Goal: Contribute content

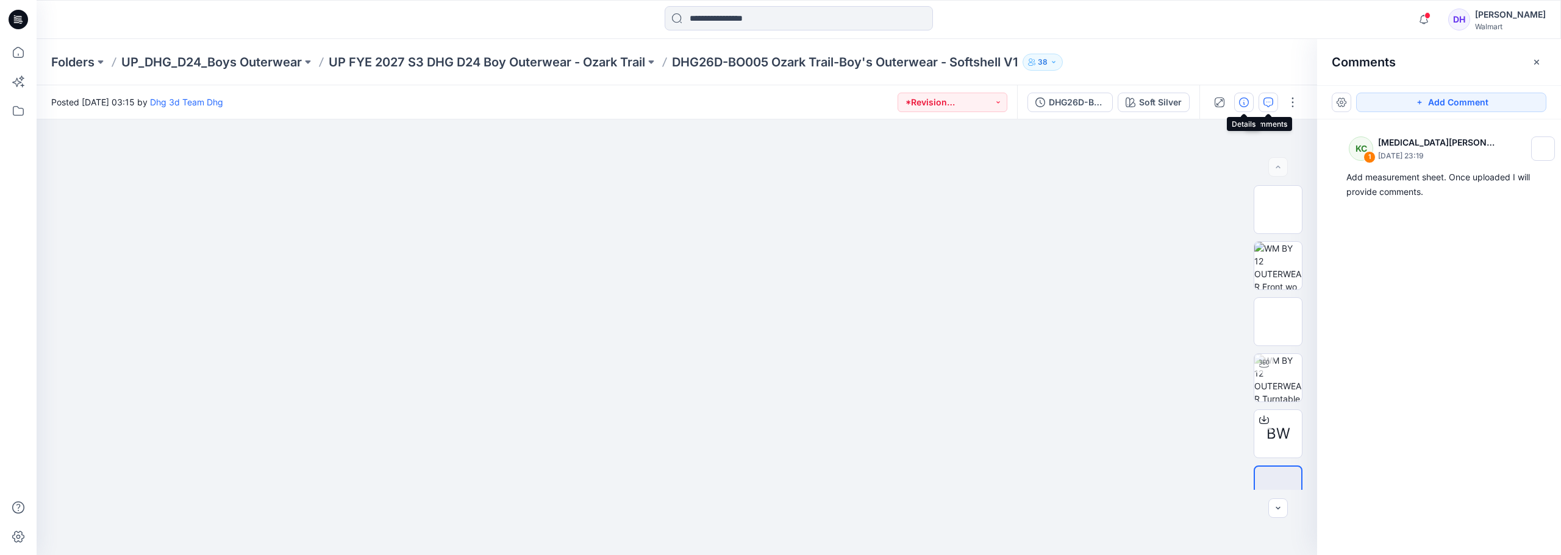
click at [1247, 101] on icon "button" at bounding box center [1244, 103] width 10 height 10
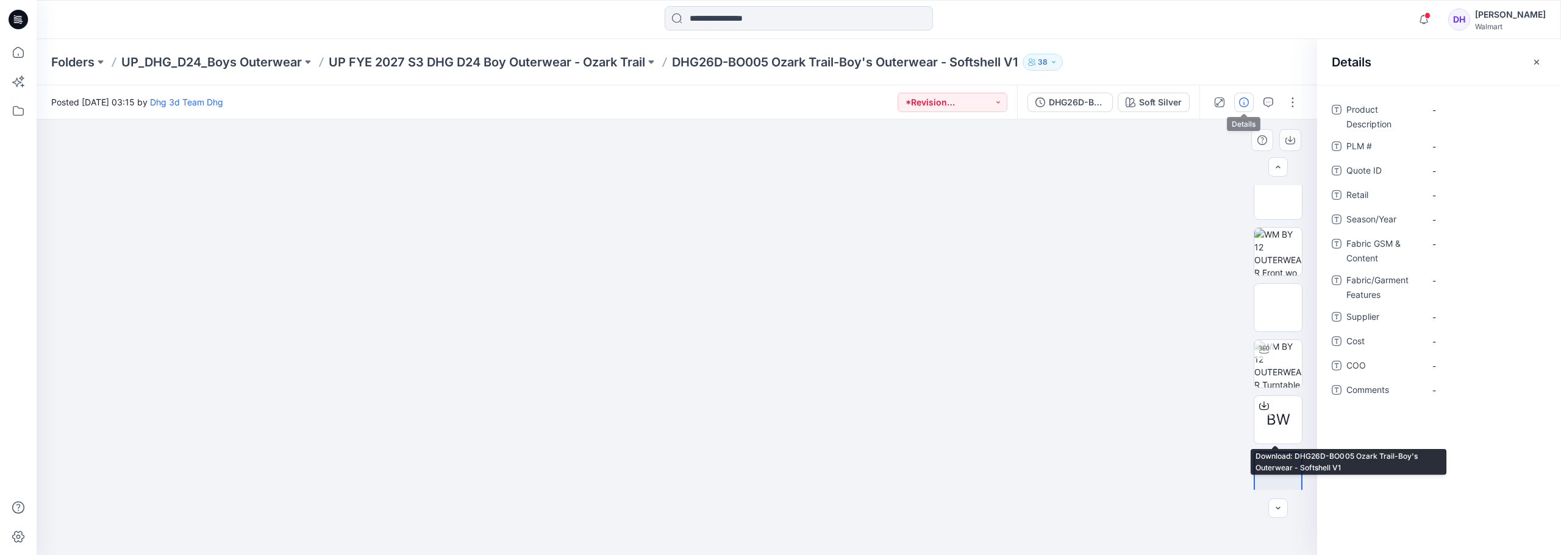
scroll to position [24, 0]
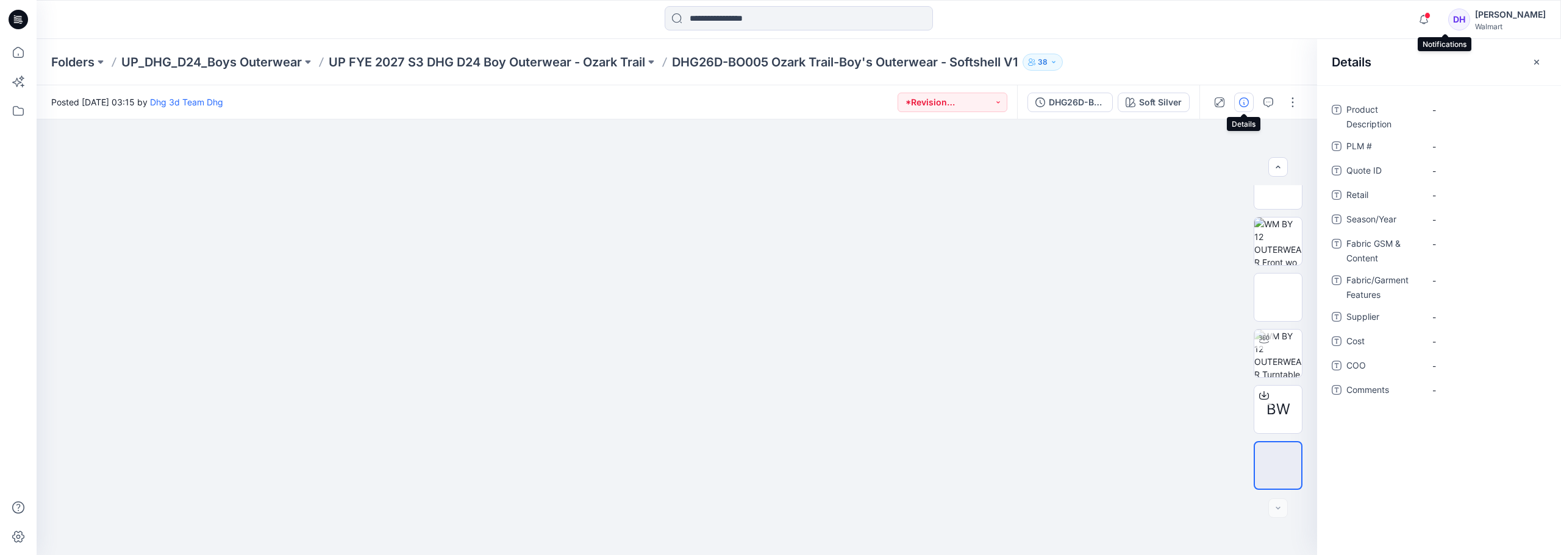
click at [1430, 15] on span at bounding box center [1427, 15] width 6 height 7
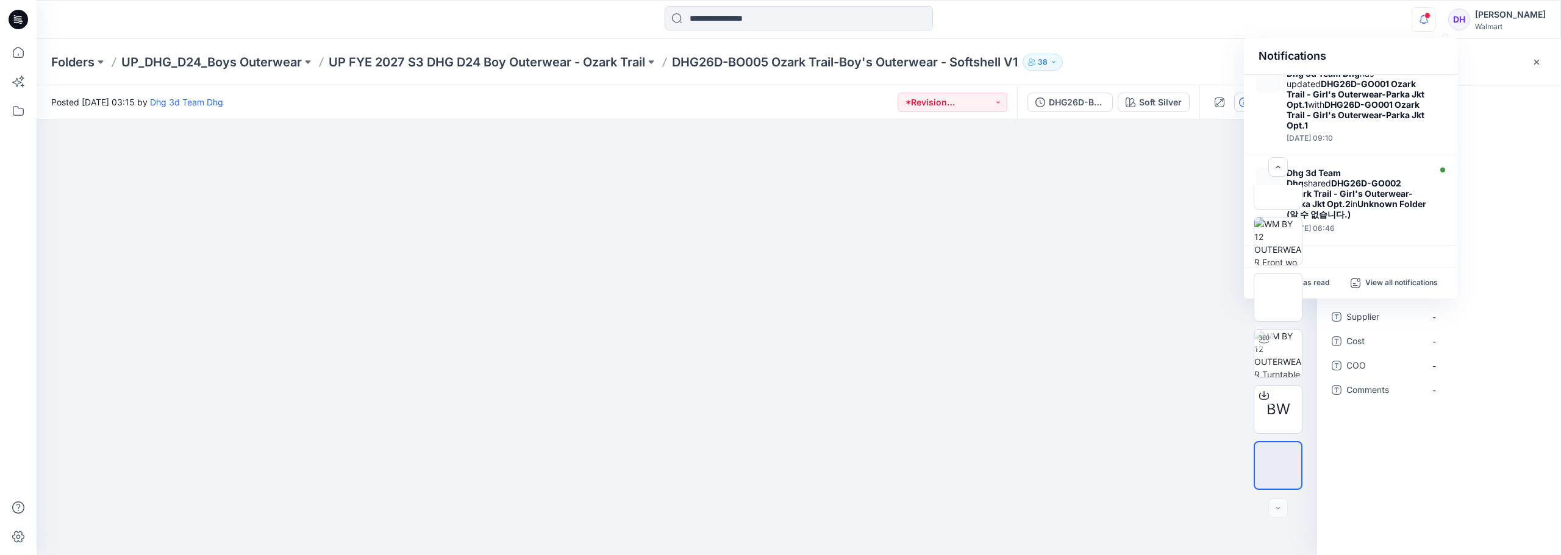
scroll to position [549, 0]
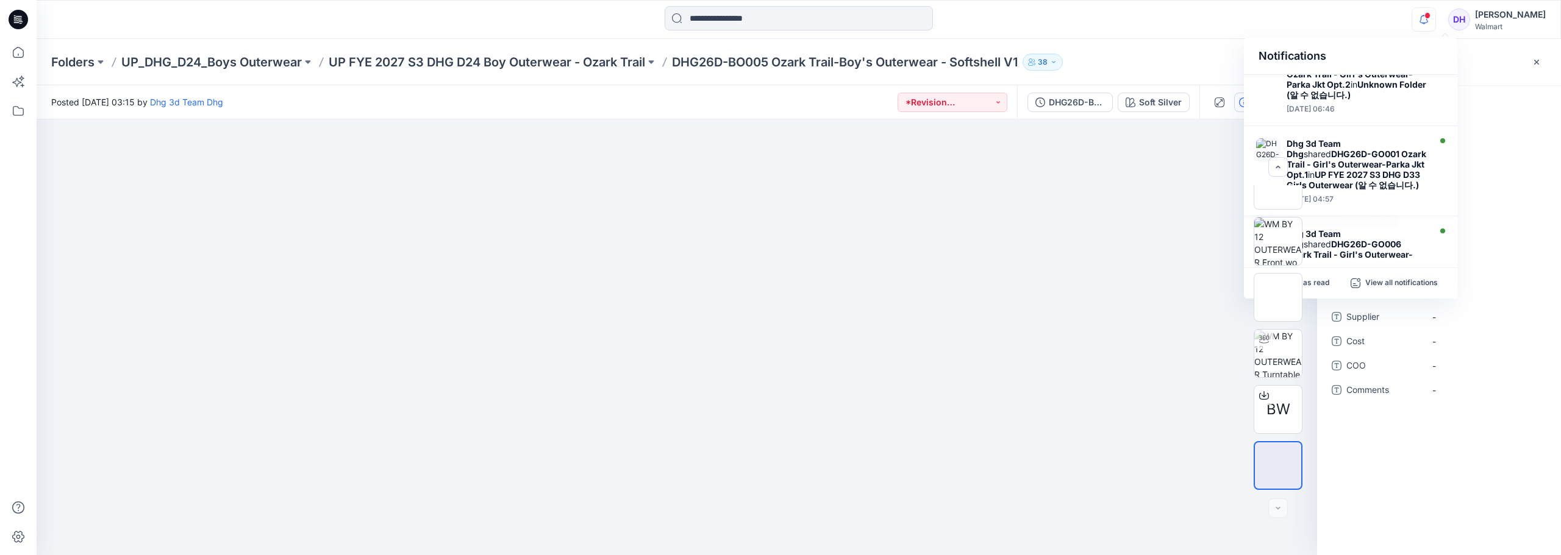
click at [1022, 272] on div at bounding box center [677, 337] width 1280 height 436
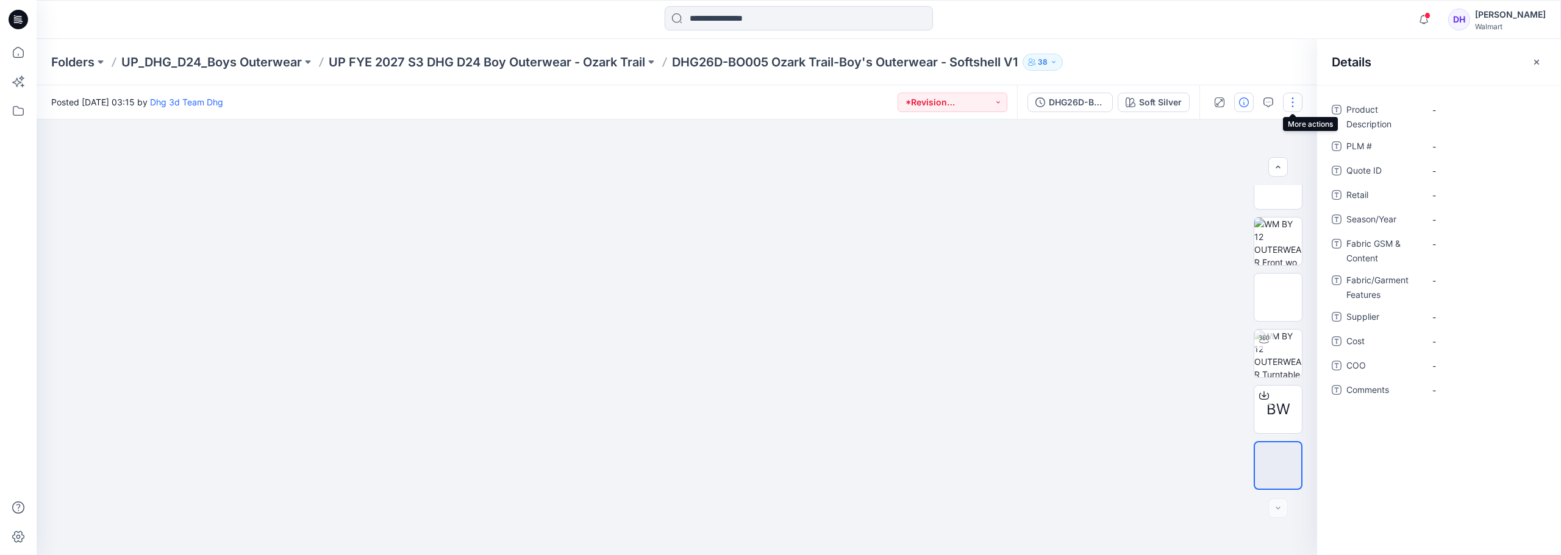
click at [1285, 105] on button "button" at bounding box center [1293, 103] width 20 height 20
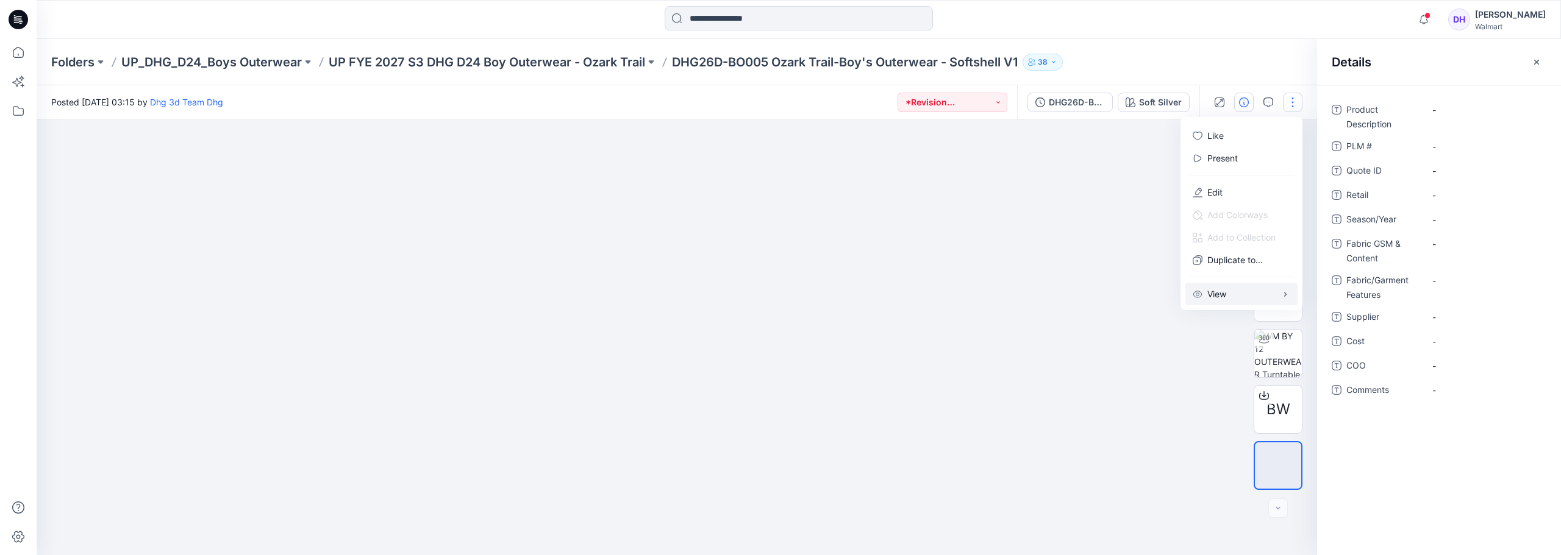
click at [1251, 298] on button "View" at bounding box center [1241, 294] width 112 height 23
drag, startPoint x: 1183, startPoint y: 430, endPoint x: 1151, endPoint y: 243, distance: 189.1
click at [1183, 423] on div at bounding box center [677, 337] width 1280 height 436
click at [988, 96] on button "*Revision Requested" at bounding box center [952, 103] width 110 height 20
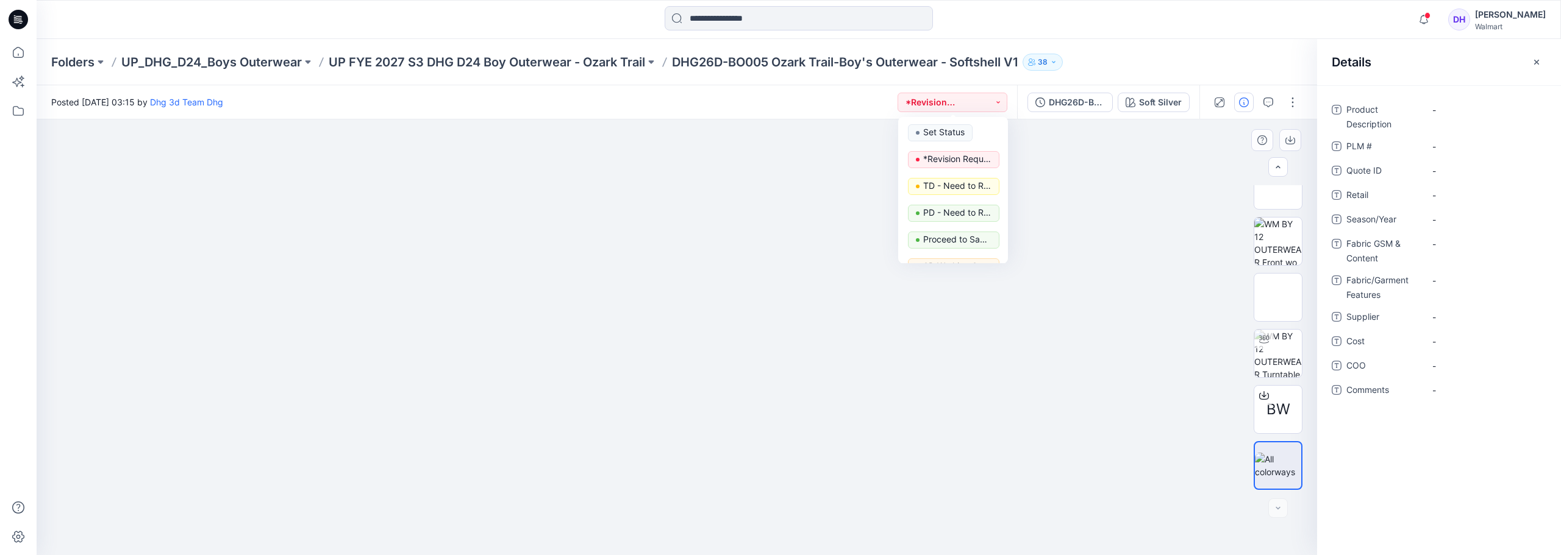
click at [1137, 201] on div at bounding box center [677, 337] width 1280 height 436
click at [1287, 99] on button "button" at bounding box center [1293, 103] width 20 height 20
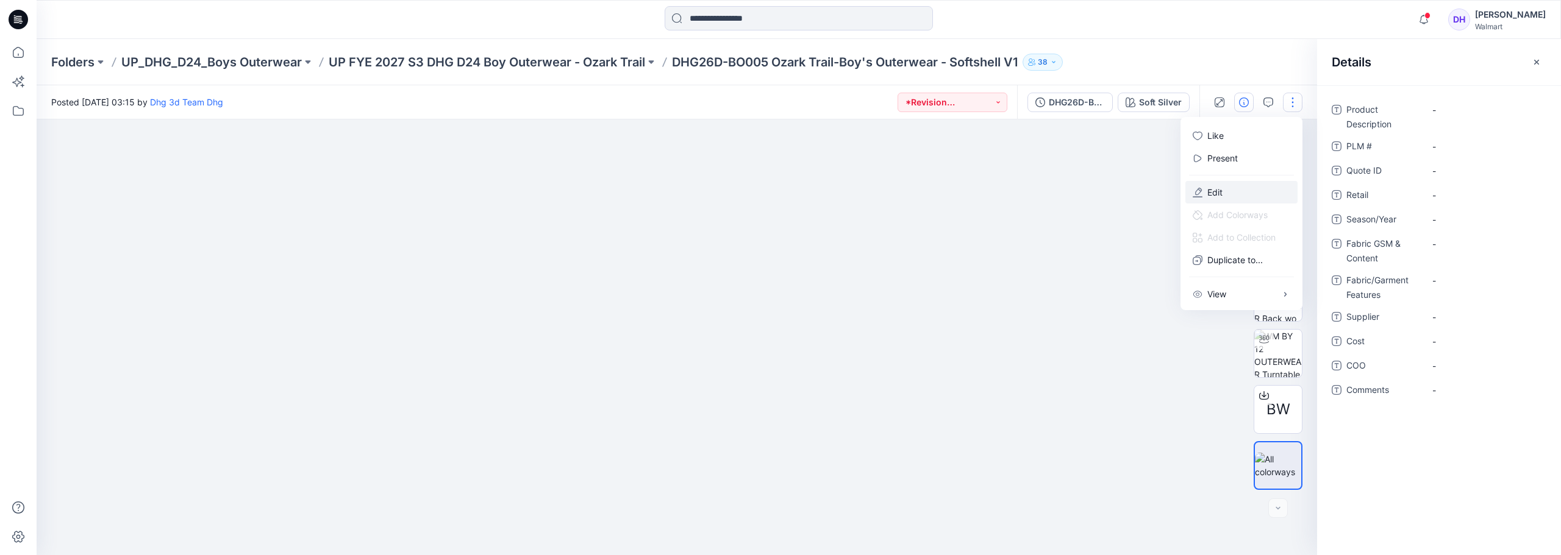
click at [1217, 193] on p "Edit" at bounding box center [1214, 192] width 15 height 13
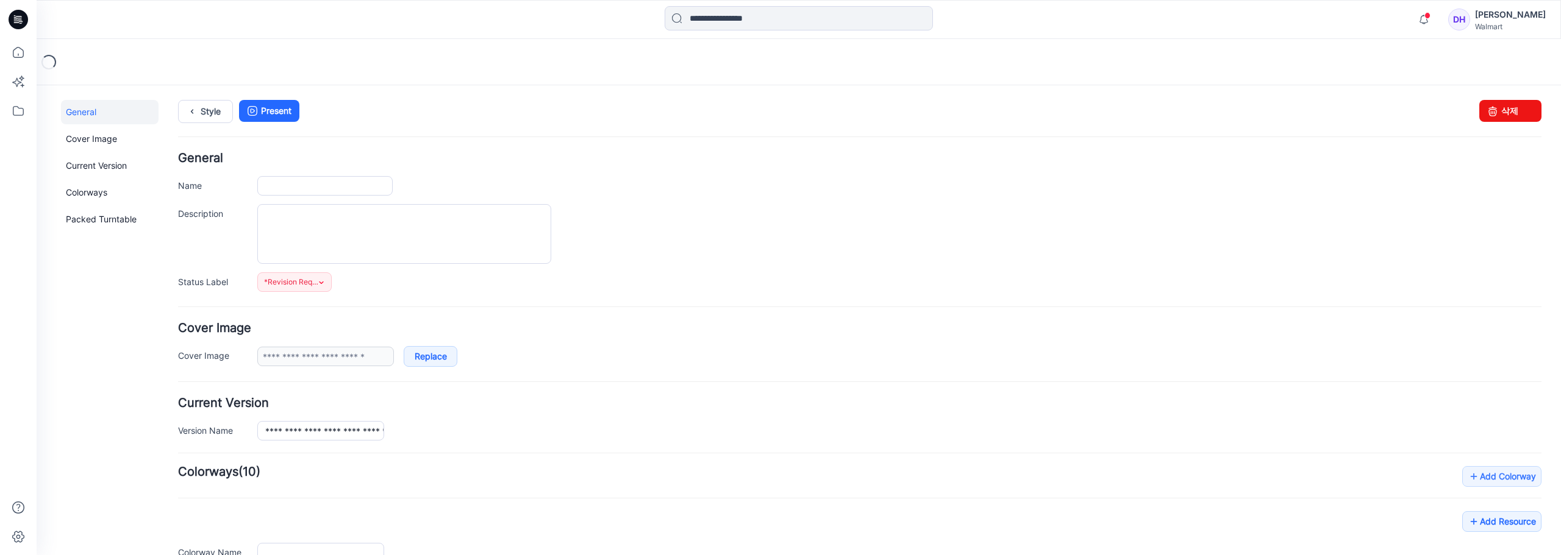
type input "**********"
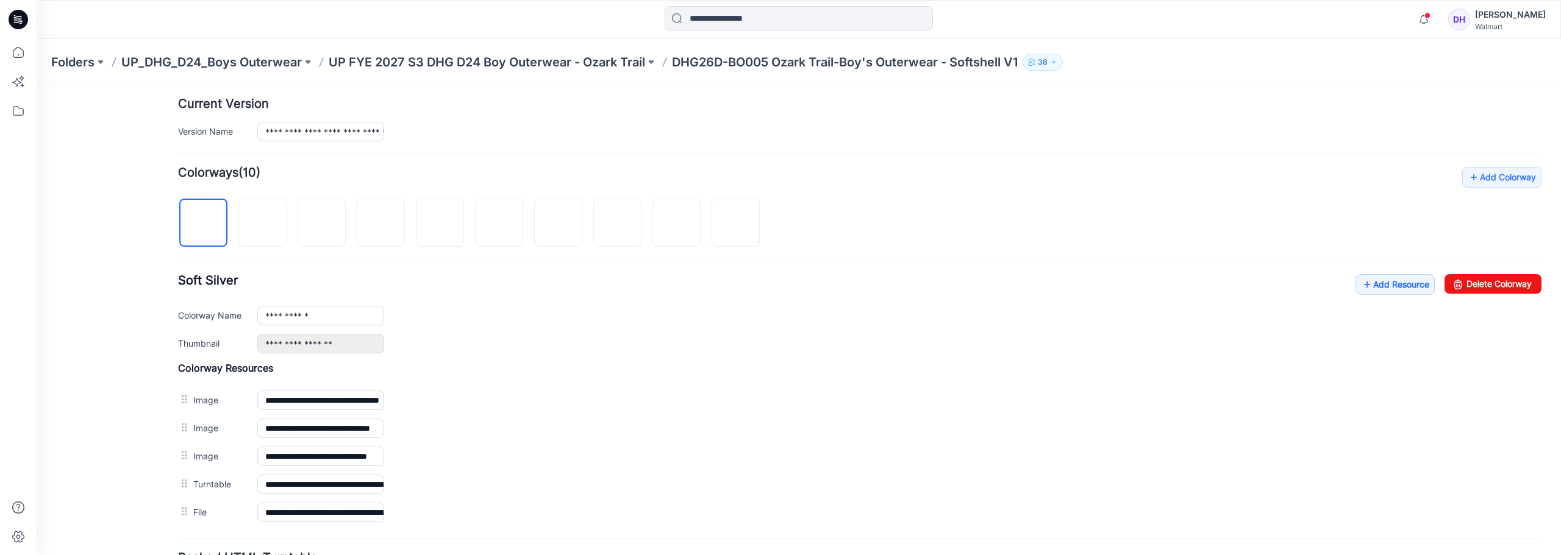
scroll to position [410, 0]
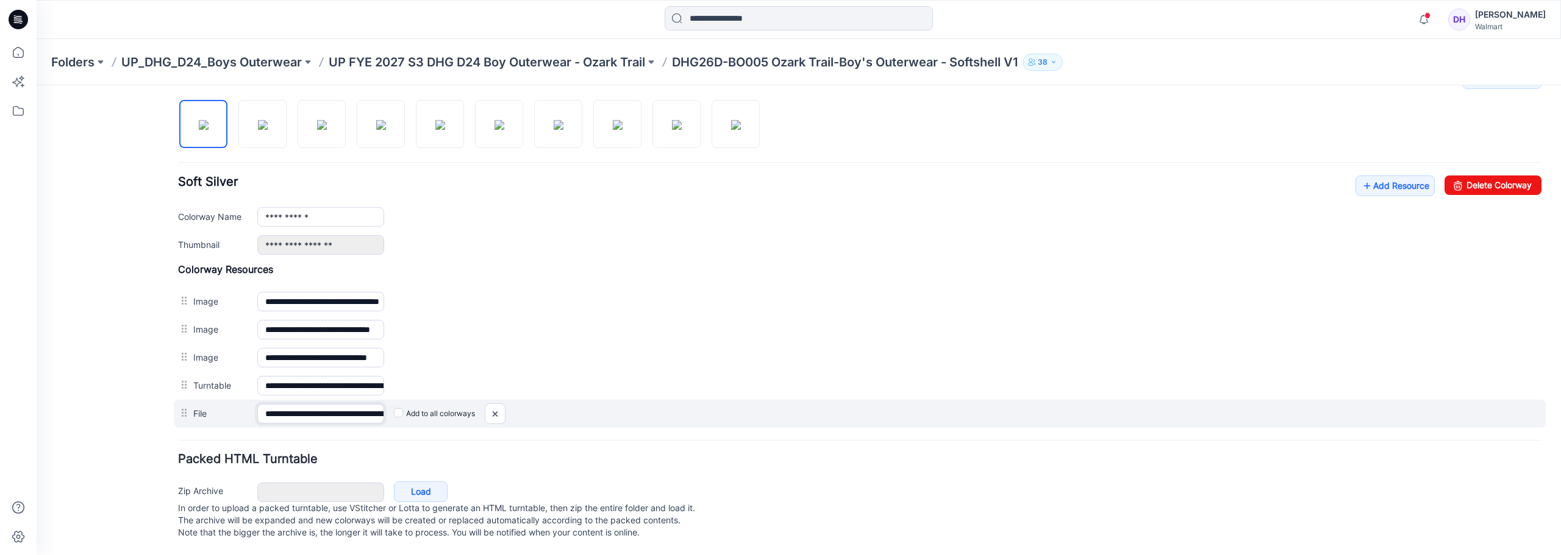
drag, startPoint x: 348, startPoint y: 402, endPoint x: 405, endPoint y: 400, distance: 57.4
click at [405, 400] on div "**********" at bounding box center [860, 414] width 1372 height 28
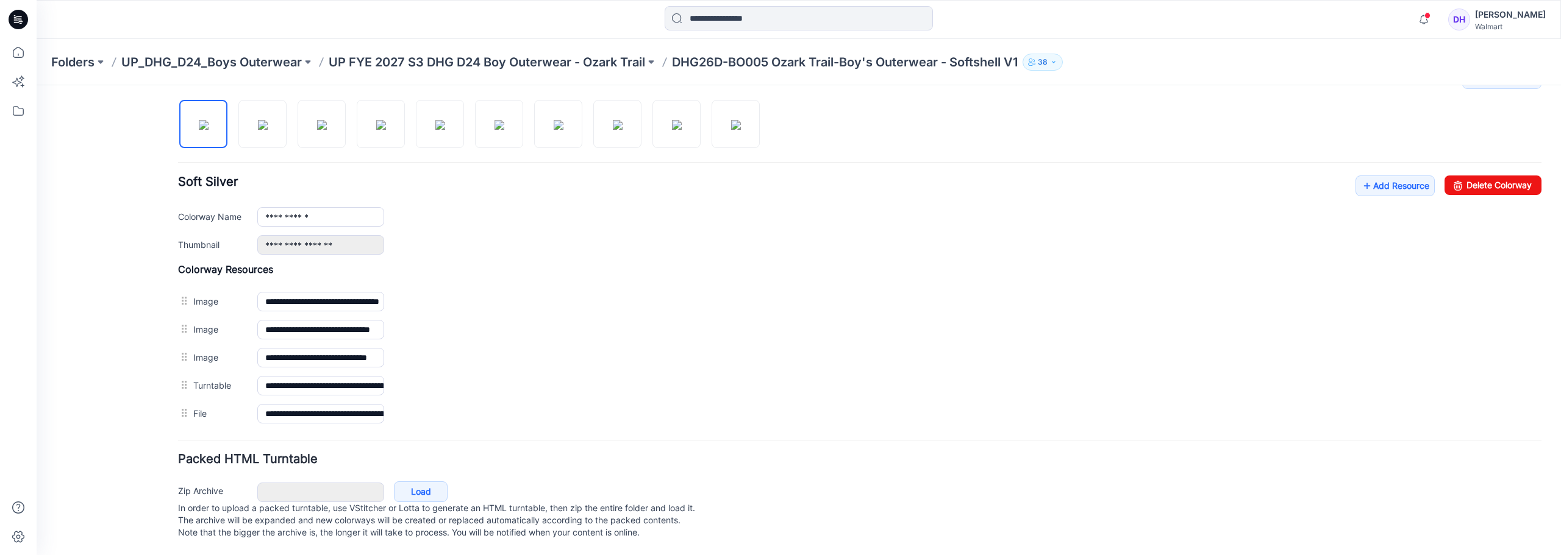
click at [374, 438] on form "**********" at bounding box center [859, 148] width 1363 height 789
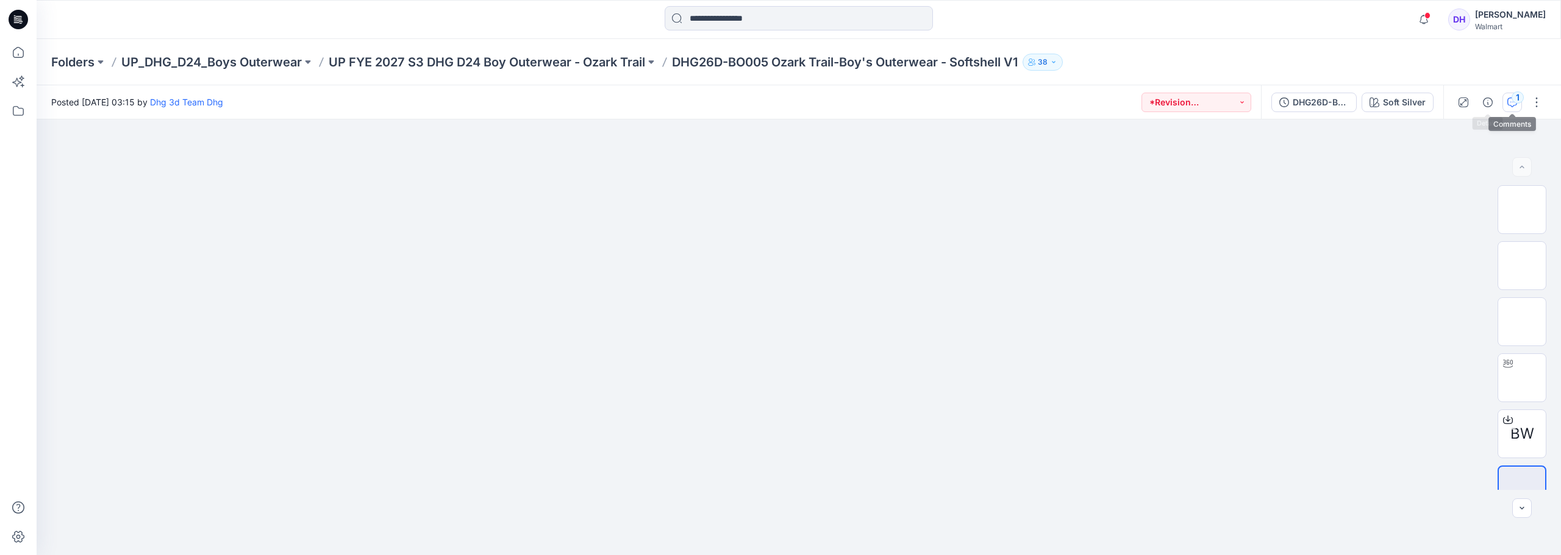
click at [1507, 101] on icon "button" at bounding box center [1512, 103] width 10 height 10
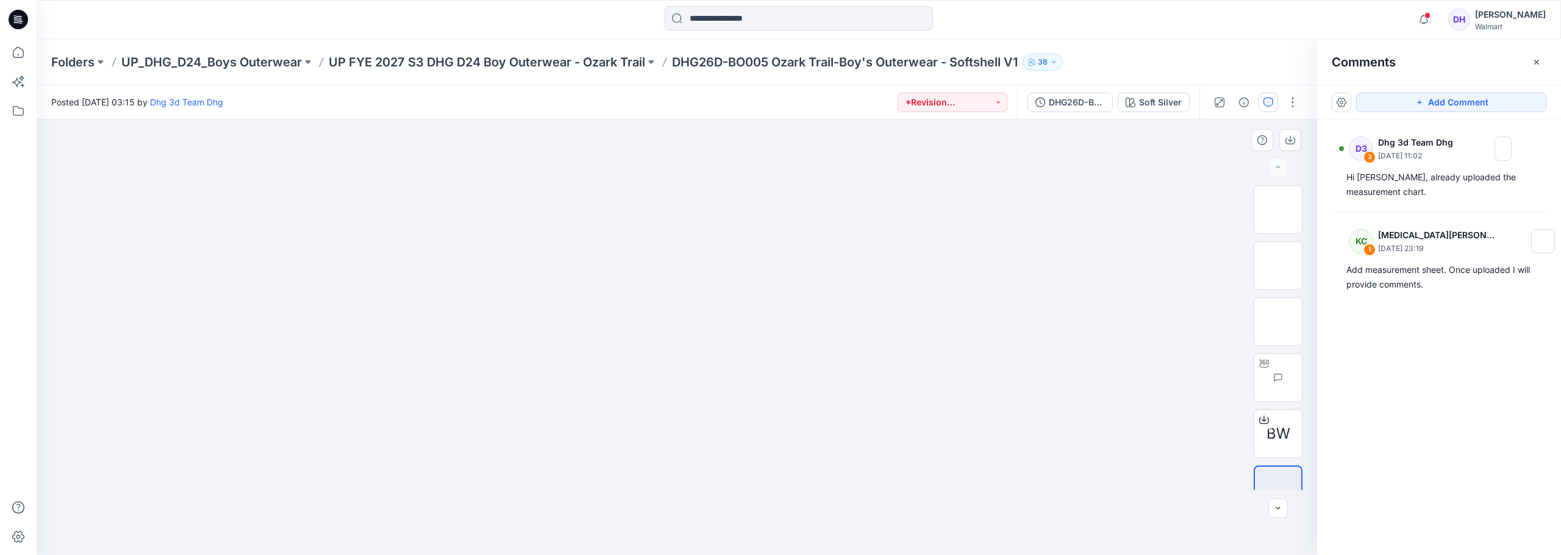
click at [955, 155] on img at bounding box center [677, 155] width 610 height 0
click at [493, 63] on p "UP FYE 2027 S3 DHG D24 Boy Outerwear - Ozark Trail" at bounding box center [487, 62] width 316 height 17
